Goal: Information Seeking & Learning: Check status

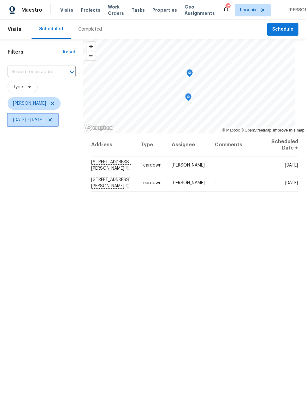
click at [26, 118] on span "[DATE] - [DATE]" at bounding box center [28, 120] width 31 height 6
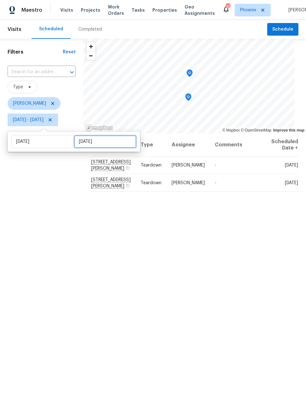
click at [86, 145] on input "[DATE]" at bounding box center [105, 141] width 62 height 13
select select "8"
select select "2025"
select select "9"
select select "2025"
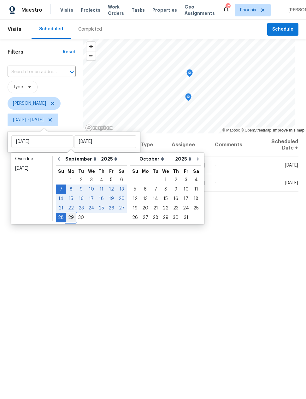
click at [72, 220] on div "29" at bounding box center [71, 217] width 10 height 9
type input "[DATE]"
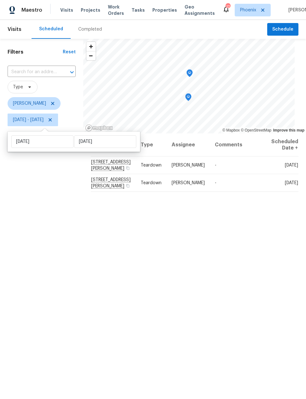
click at [54, 219] on div "Filters Reset ​ Type [PERSON_NAME] [DATE] - [DATE]" at bounding box center [41, 246] width 83 height 414
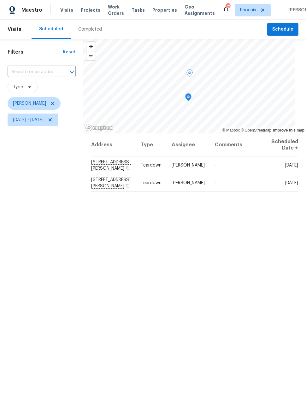
click at [0, 0] on icon at bounding box center [0, 0] width 0 height 0
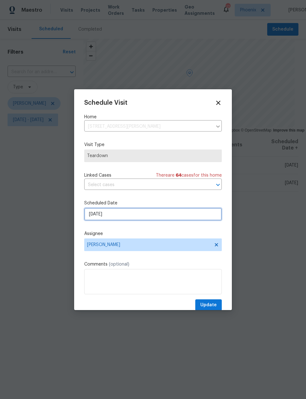
click at [137, 216] on input "[DATE]" at bounding box center [153, 214] width 138 height 13
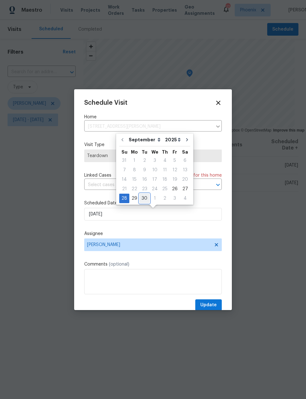
click at [145, 198] on div "30" at bounding box center [145, 198] width 10 height 9
type input "[DATE]"
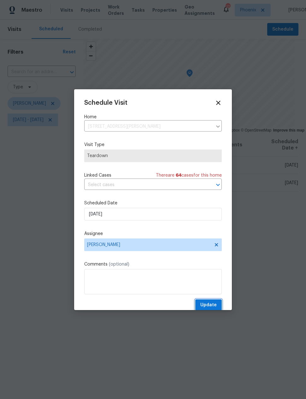
click at [210, 302] on button "Update" at bounding box center [208, 306] width 27 height 12
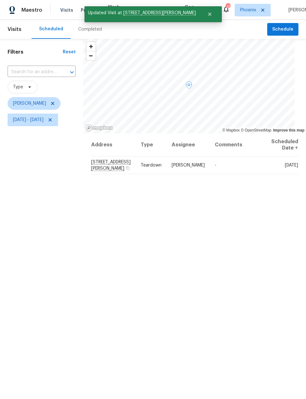
click at [0, 0] on span at bounding box center [0, 0] width 0 height 0
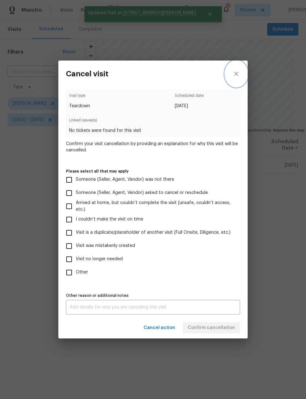
click at [240, 71] on icon "close" at bounding box center [237, 74] width 8 height 8
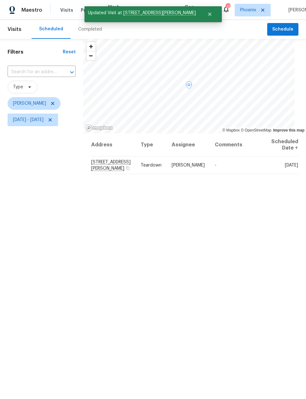
click at [0, 0] on span at bounding box center [0, 0] width 0 height 0
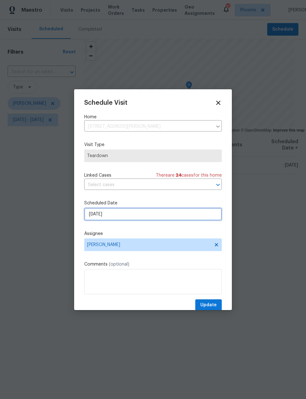
click at [165, 216] on input "[DATE]" at bounding box center [153, 214] width 138 height 13
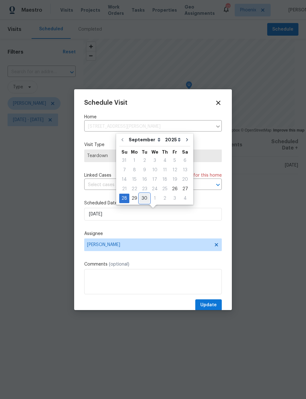
click at [144, 198] on div "30" at bounding box center [145, 198] width 10 height 9
type input "[DATE]"
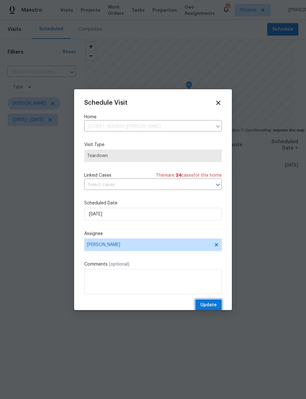
click at [208, 303] on span "Update" at bounding box center [208, 305] width 16 height 8
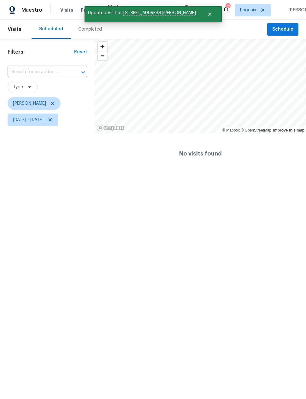
click at [238, 174] on html "Maestro Visits Projects Work Orders Tasks Properties Geo Assignments 17 Phoenix…" at bounding box center [153, 87] width 306 height 174
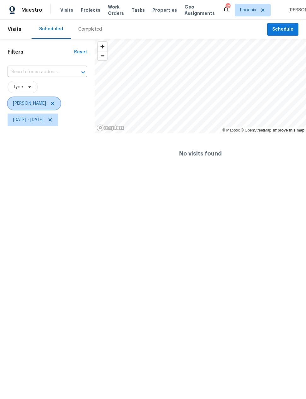
click at [48, 102] on span at bounding box center [51, 103] width 7 height 5
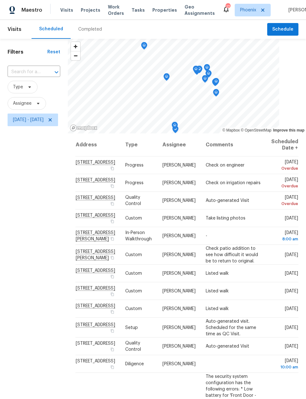
click at [38, 210] on div "Filters Reset ​ Type Assignee [DATE] - [DATE]" at bounding box center [34, 246] width 68 height 414
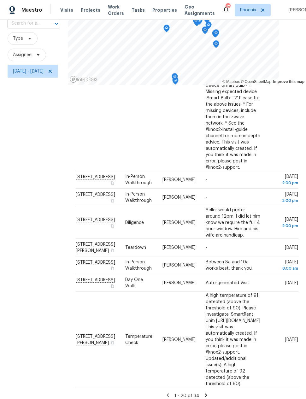
scroll to position [344, 35]
click at [23, 201] on div "Filters Reset ​ Type Assignee [DATE] - [DATE]" at bounding box center [34, 197] width 68 height 414
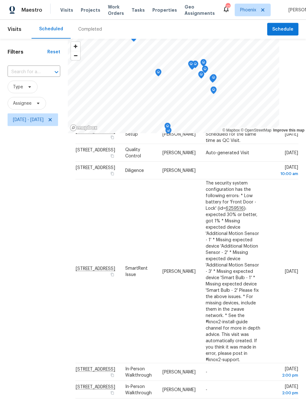
scroll to position [0, 0]
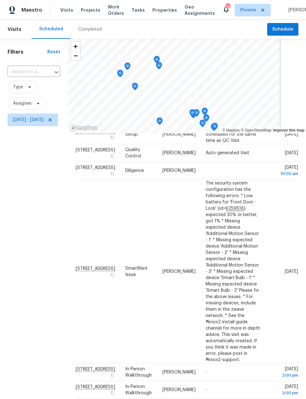
click at [138, 86] on icon "Map marker" at bounding box center [135, 86] width 6 height 7
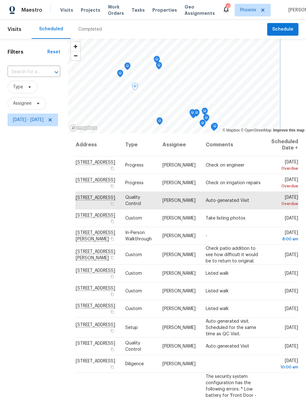
scroll to position [0, 10]
click at [123, 76] on icon "Map marker" at bounding box center [120, 74] width 6 height 8
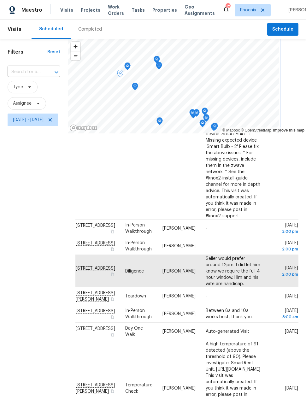
scroll to position [344, 35]
click at [131, 63] on icon "Map marker" at bounding box center [127, 66] width 6 height 8
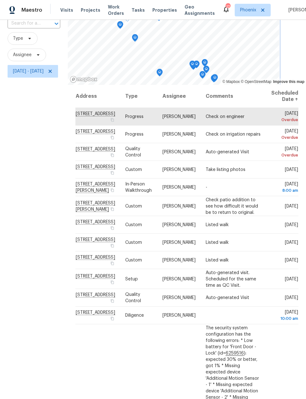
scroll to position [0, 35]
click at [138, 35] on icon "Map marker" at bounding box center [135, 38] width 6 height 8
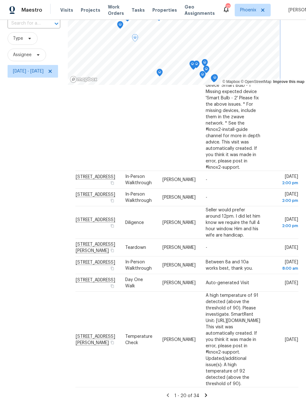
scroll to position [25, 0]
click at [203, 393] on icon at bounding box center [206, 396] width 6 height 6
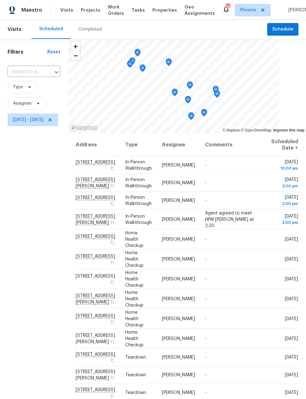
scroll to position [0, 0]
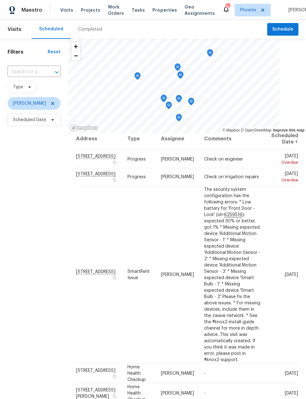
scroll to position [6, 0]
click at [31, 300] on div "Filters Reset ​ Type Jeremy Van Kirk Scheduled Date" at bounding box center [34, 246] width 68 height 414
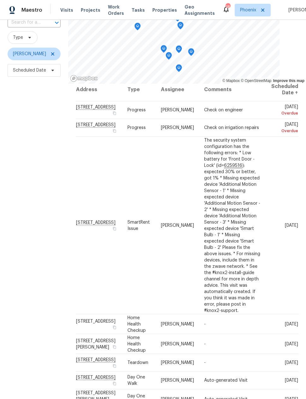
scroll to position [49, 0]
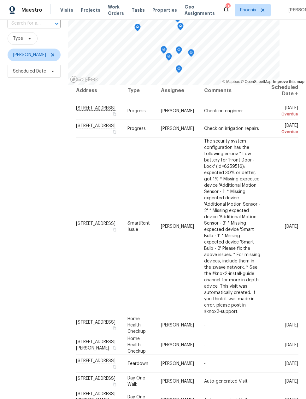
click at [28, 307] on div "Filters Reset ​ Type Jeremy Van Kirk Scheduled Date" at bounding box center [34, 197] width 68 height 414
click at [26, 300] on div "Filters Reset ​ Type Jeremy Van Kirk Scheduled Date" at bounding box center [34, 197] width 68 height 414
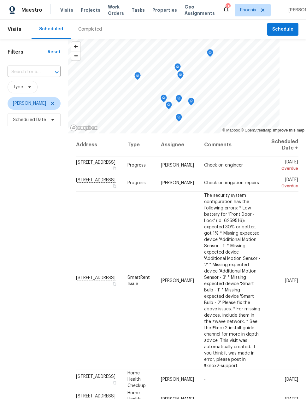
scroll to position [0, 0]
click at [203, 48] on icon "Map marker" at bounding box center [202, 51] width 6 height 7
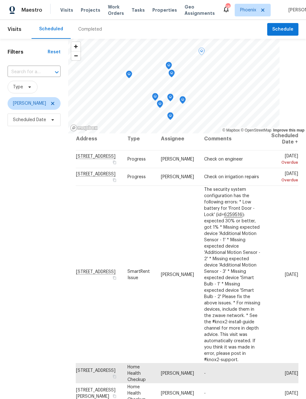
scroll to position [6, 0]
click at [21, 298] on div "Filters Reset ​ Type Jeremy Van Kirk Scheduled Date" at bounding box center [34, 246] width 68 height 414
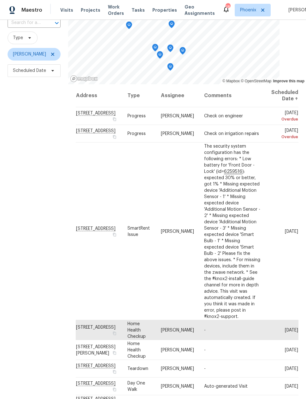
scroll to position [49, 0]
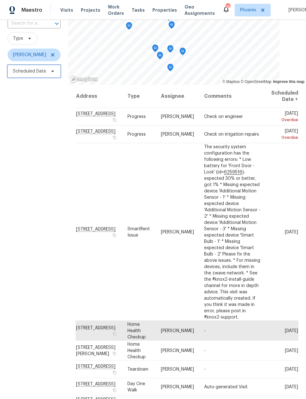
click at [35, 68] on span "Scheduled Date" at bounding box center [29, 71] width 33 height 6
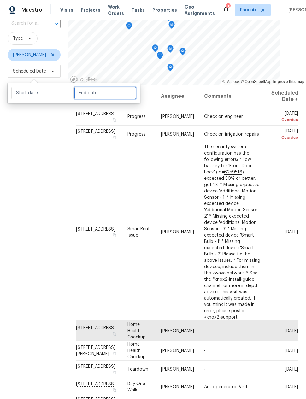
click at [86, 87] on input "text" at bounding box center [105, 93] width 62 height 13
select select "8"
select select "2025"
select select "9"
select select "2025"
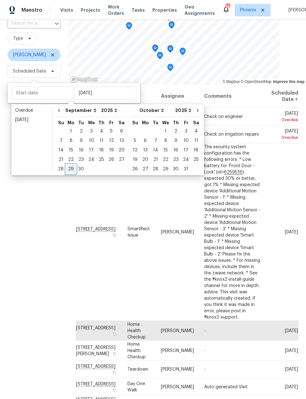
click at [70, 165] on div "29" at bounding box center [71, 169] width 10 height 9
type input "[DATE]"
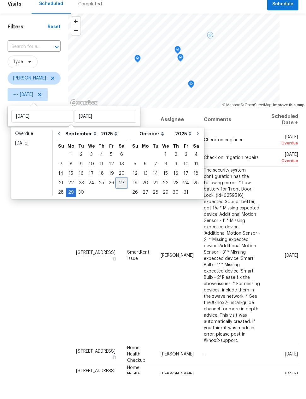
click at [117, 204] on div "27" at bounding box center [121, 208] width 10 height 9
type input "Sat, Sep 27"
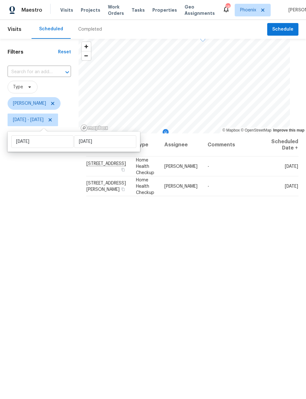
click at [47, 214] on div "Filters Reset ​ Type Jeremy Van Kirk Sat, Sep 27 - Mon, Sep 29" at bounding box center [39, 246] width 79 height 414
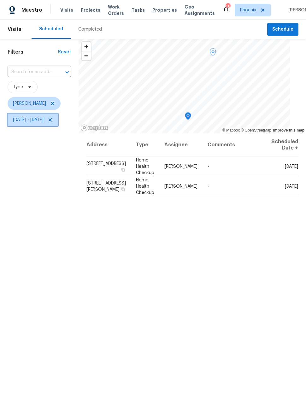
click at [28, 124] on span "Sat, Sep 27 - Mon, Sep 29" at bounding box center [33, 120] width 51 height 13
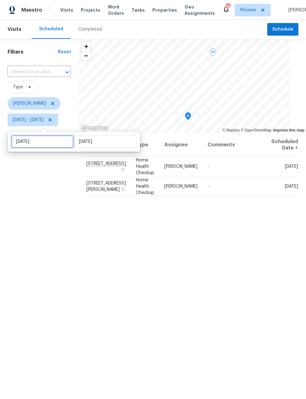
click at [19, 141] on input "Sat, Sep 27" at bounding box center [42, 141] width 62 height 13
select select "8"
select select "2025"
select select "9"
select select "2025"
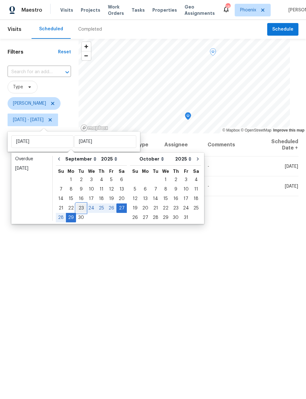
click at [83, 209] on div "23" at bounding box center [81, 208] width 10 height 9
type input "Tue, Sep 23"
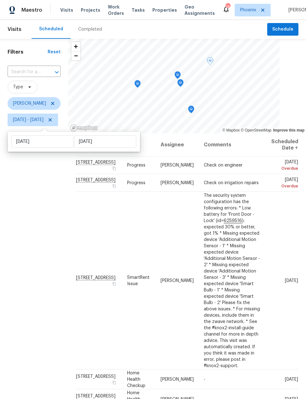
click at [57, 220] on div "Filters Reset ​ Type Jeremy Van Kirk Tue, Sep 23 - Mon, Sep 29" at bounding box center [34, 246] width 68 height 414
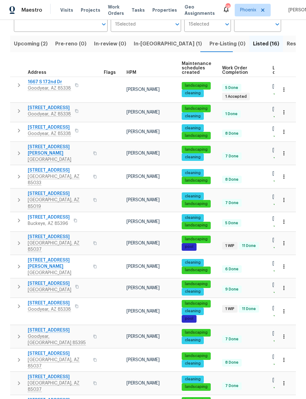
scroll to position [25, 0]
